Goal: Transaction & Acquisition: Purchase product/service

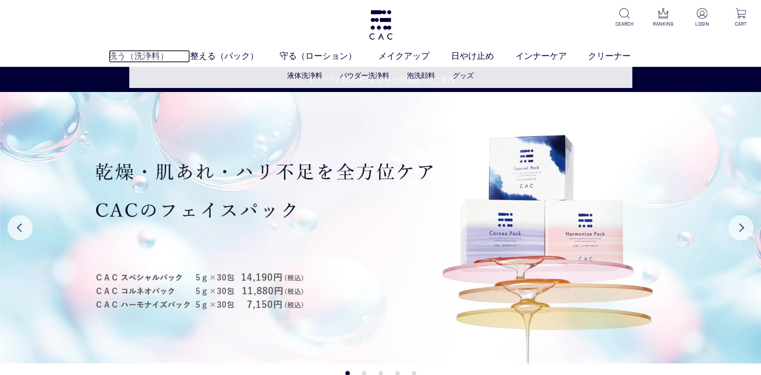
click at [155, 57] on link "洗う（洗浄料）" at bounding box center [150, 56] width 82 height 13
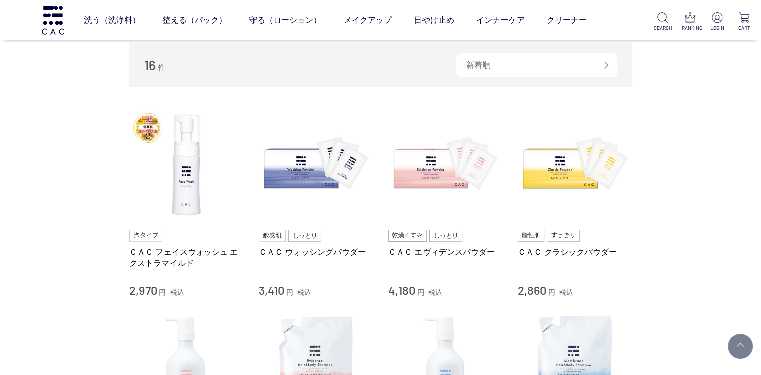
scroll to position [252, 0]
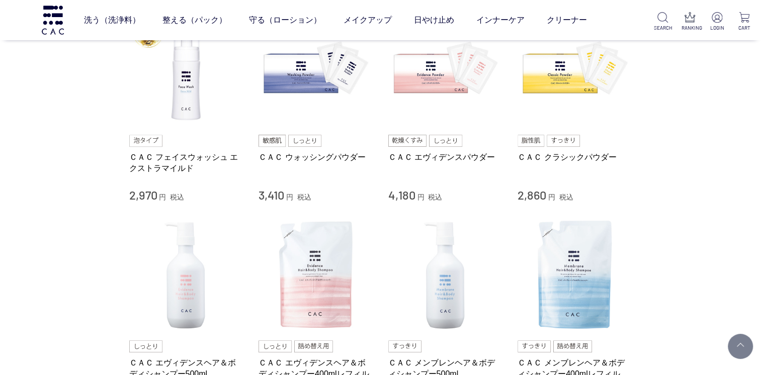
click at [153, 142] on img at bounding box center [145, 141] width 33 height 12
click at [159, 156] on link "ＣＡＣ フェイスウォッシュ エクストラマイルド" at bounding box center [186, 163] width 115 height 22
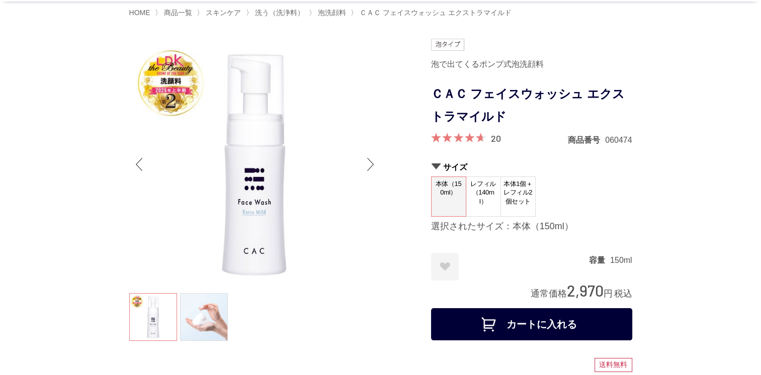
scroll to position [50, 0]
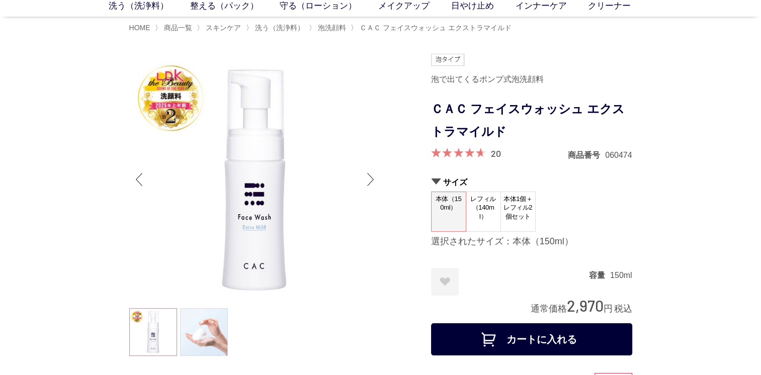
click at [493, 219] on span "レフィル（140ml）" at bounding box center [483, 208] width 34 height 32
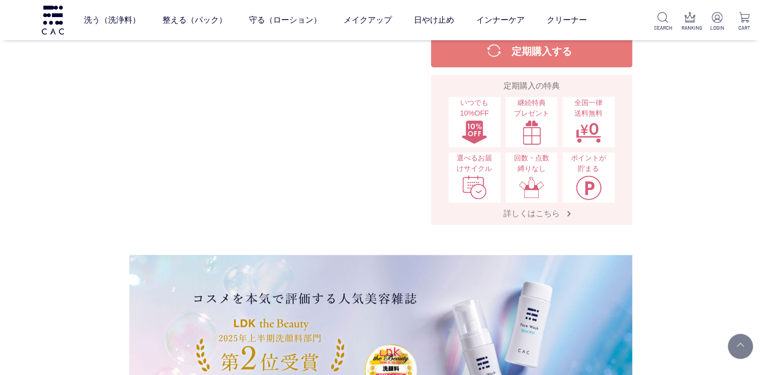
scroll to position [302, 0]
